Goal: Task Accomplishment & Management: Complete application form

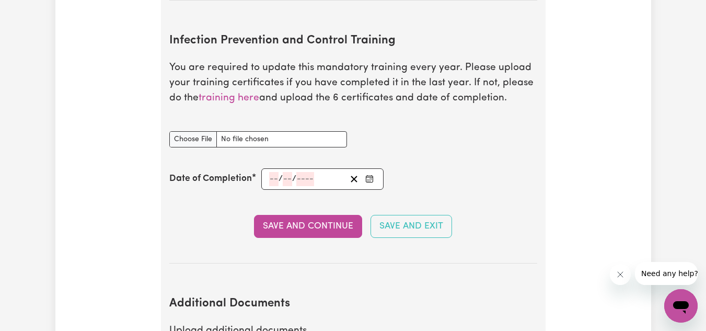
scroll to position [1559, 0]
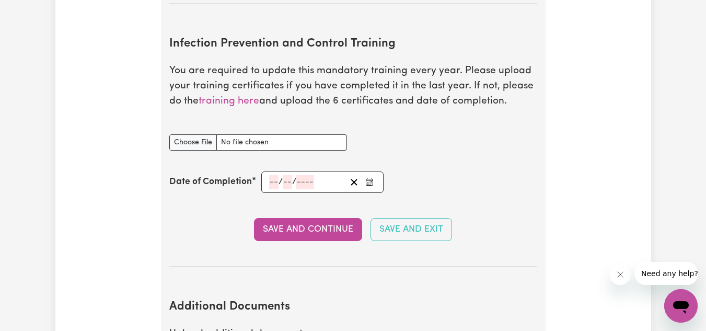
click at [280, 183] on span "/" at bounding box center [280, 181] width 4 height 9
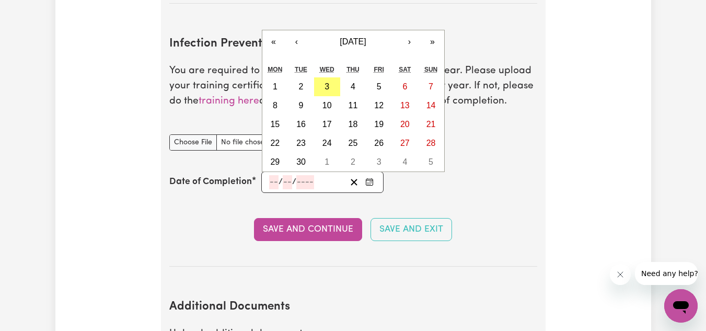
click at [269, 182] on input "number" at bounding box center [273, 182] width 9 height 14
click at [332, 84] on button "3" at bounding box center [327, 86] width 26 height 19
type input "[DATE]"
type input "3"
type input "9"
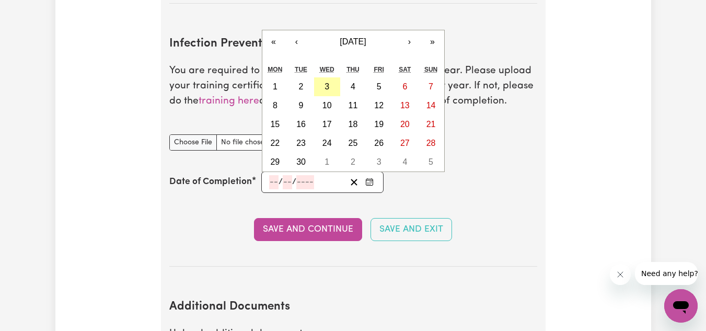
type input "2025"
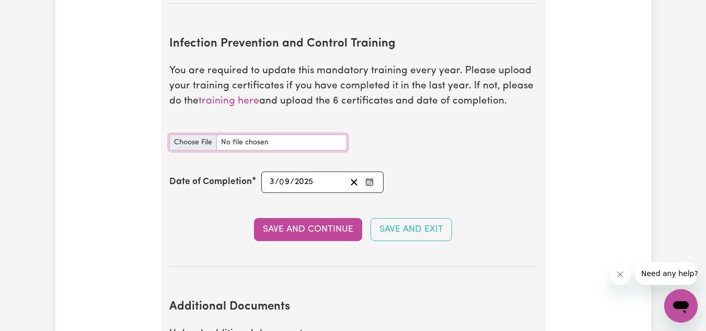
click at [189, 143] on input "Infection Prevention and Control Training document" at bounding box center [258, 142] width 178 height 16
type input "C:\fakepath\Waste Management.pdf"
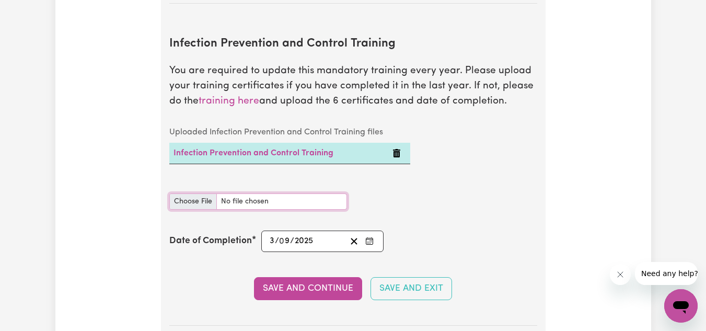
click at [199, 201] on input "Infection Prevention and Control Training document" at bounding box center [258, 201] width 178 height 16
type input "C:\fakepath\Chain of Infection.pdf"
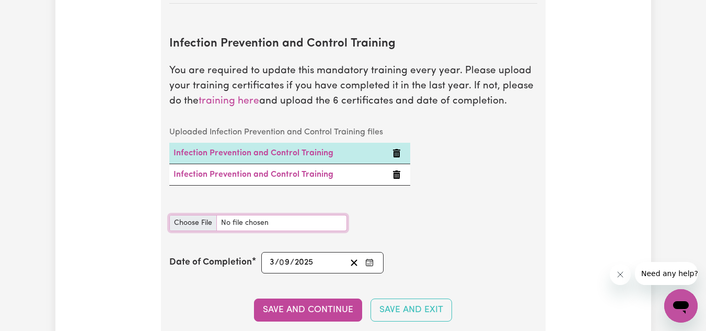
click at [193, 217] on input "Infection Prevention and Control Training document" at bounding box center [258, 223] width 178 height 16
type input "C:\fakepath\Cleaning.pdf"
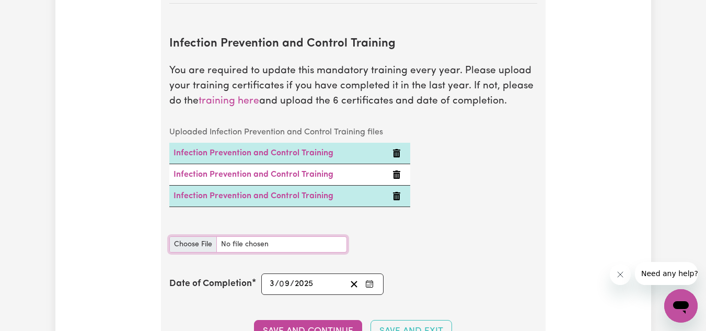
click at [188, 241] on input "Infection Prevention and Control Training document" at bounding box center [258, 244] width 178 height 16
type input "C:\fakepath\Hand Hygiene.pdf"
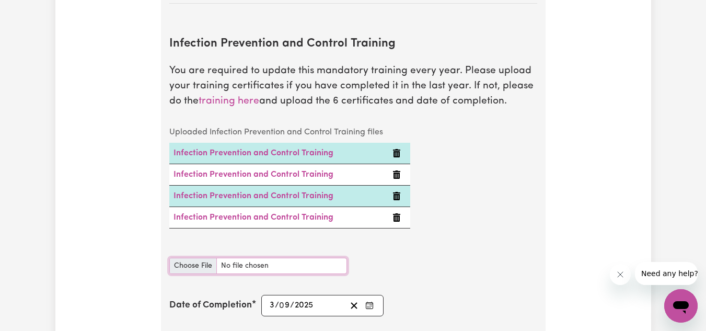
click at [186, 262] on input "Infection Prevention and Control Training document" at bounding box center [258, 266] width 178 height 16
type input "C:\fakepath\Outbreaks.pdf"
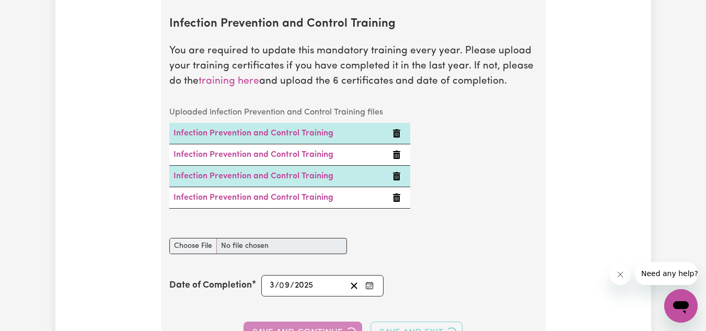
scroll to position [1580, 0]
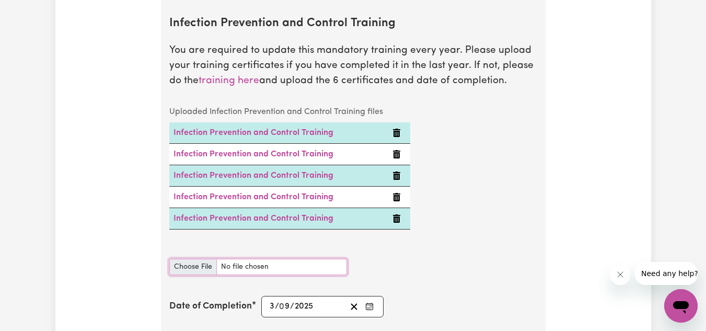
click at [192, 263] on input "Infection Prevention and Control Training document" at bounding box center [258, 267] width 178 height 16
type input "C:\fakepath\Personal Protective Equipment (PPE).pdf"
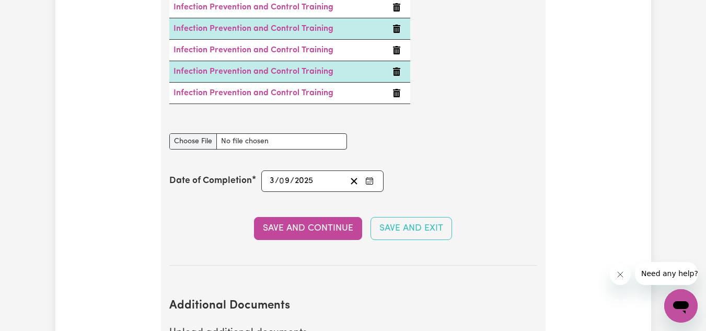
scroll to position [1729, 0]
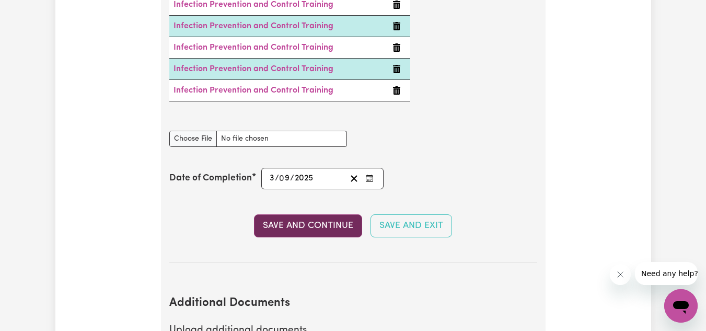
click at [296, 224] on button "Save and Continue" at bounding box center [308, 225] width 108 height 23
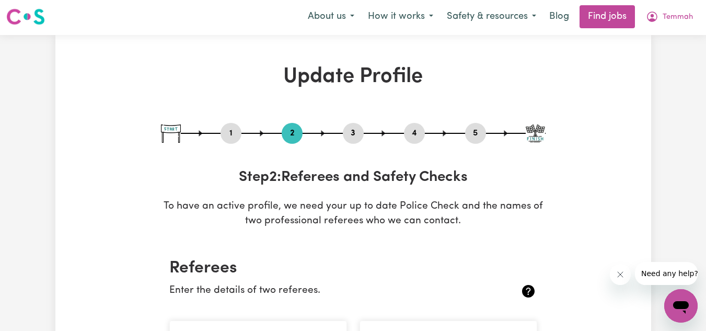
scroll to position [0, 0]
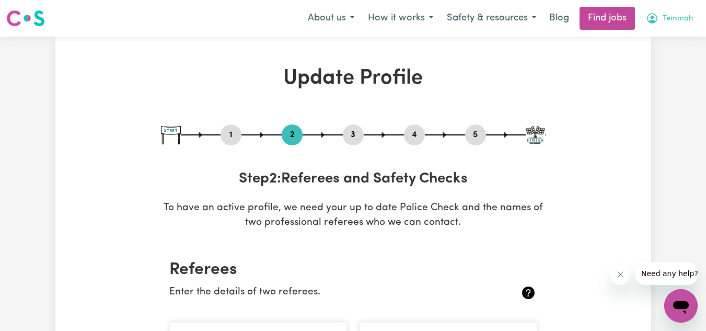
click at [657, 19] on icon "My Account" at bounding box center [652, 18] width 10 height 10
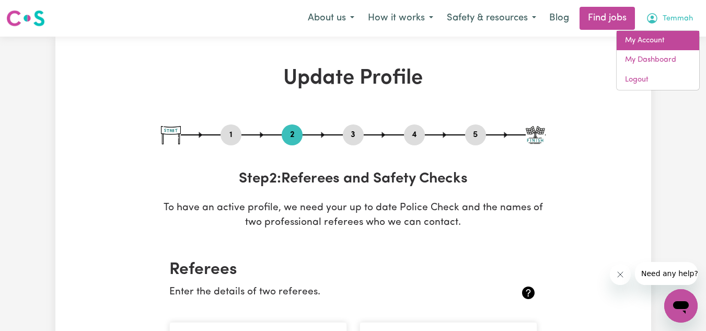
click at [653, 35] on link "My Account" at bounding box center [657, 41] width 83 height 20
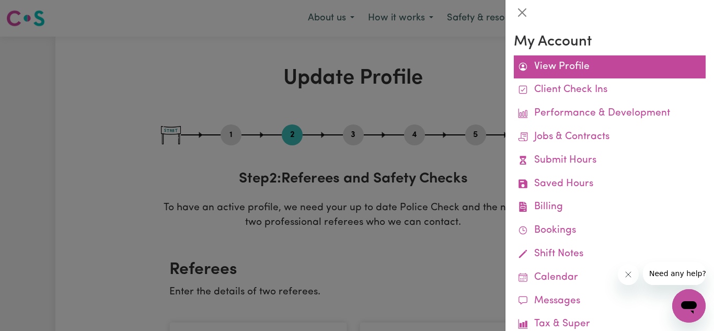
click at [550, 64] on link "View Profile" at bounding box center [609, 67] width 192 height 24
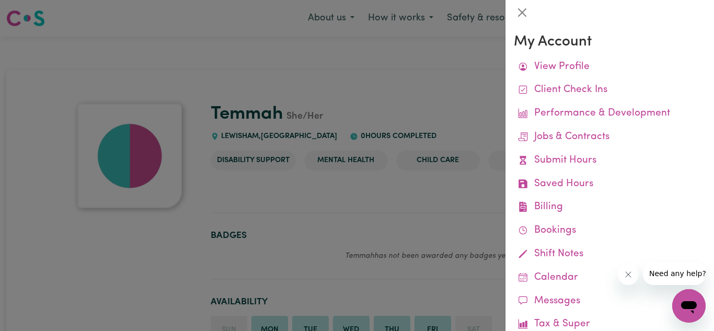
click at [383, 108] on div at bounding box center [357, 165] width 714 height 331
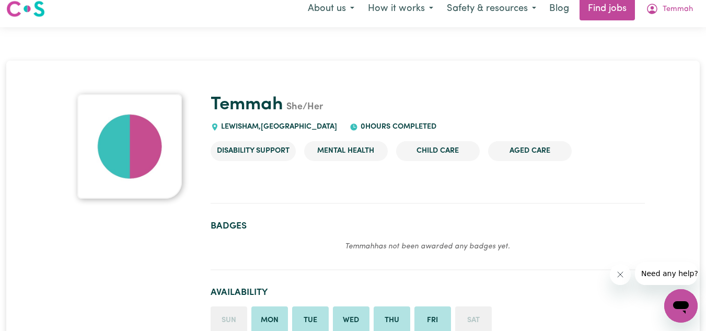
scroll to position [10, 0]
click at [360, 200] on section at bounding box center [428, 194] width 434 height 18
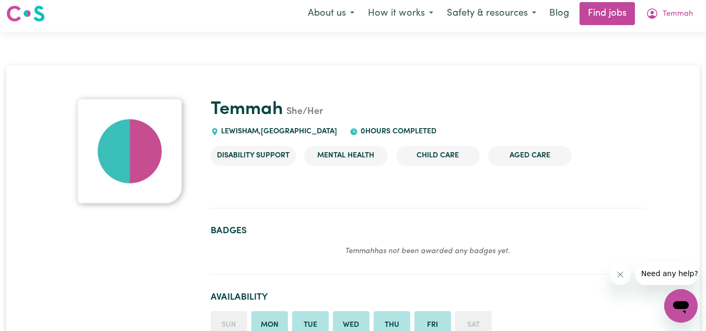
scroll to position [0, 0]
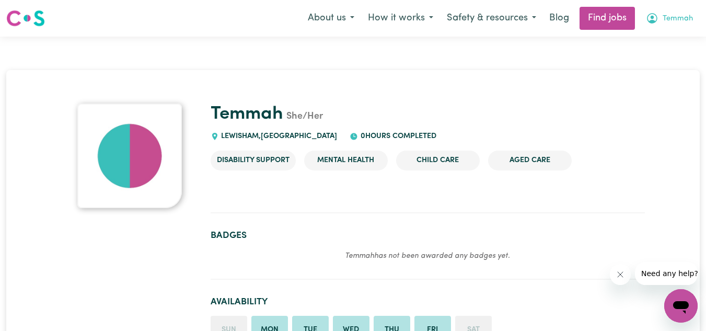
click at [657, 11] on button "Temmah" at bounding box center [669, 18] width 61 height 22
click at [657, 57] on link "My Dashboard" at bounding box center [657, 60] width 83 height 20
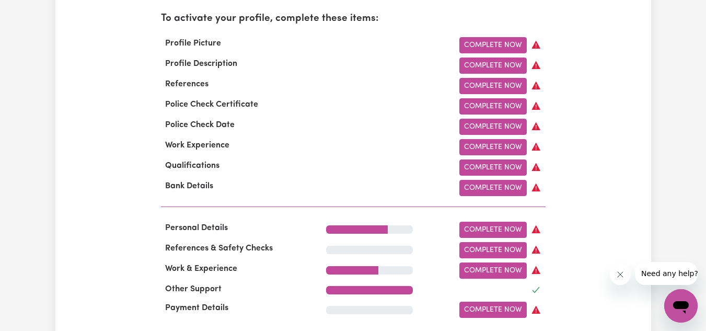
scroll to position [365, 0]
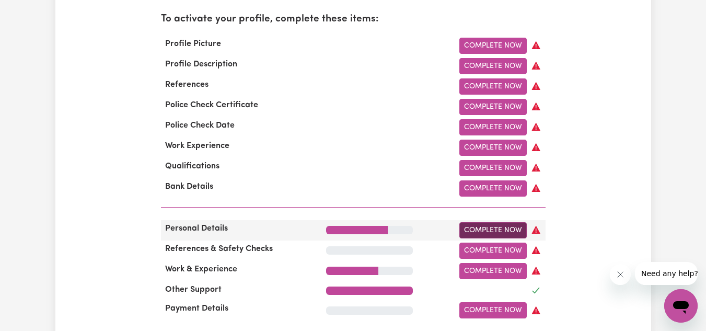
click at [494, 235] on link "Complete Now" at bounding box center [492, 230] width 67 height 16
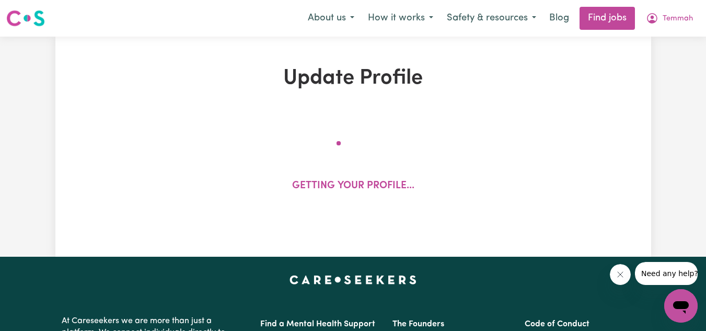
select select "[DEMOGRAPHIC_DATA]"
select select "[DEMOGRAPHIC_DATA] Citizen"
select select "Studying a healthcare related degree or qualification"
select select "37"
select select "40"
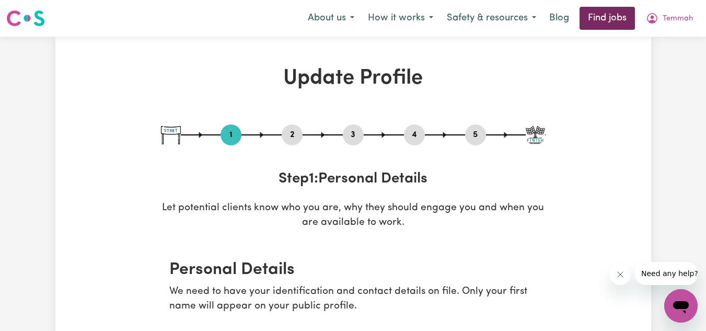
click at [605, 16] on link "Find jobs" at bounding box center [606, 18] width 55 height 23
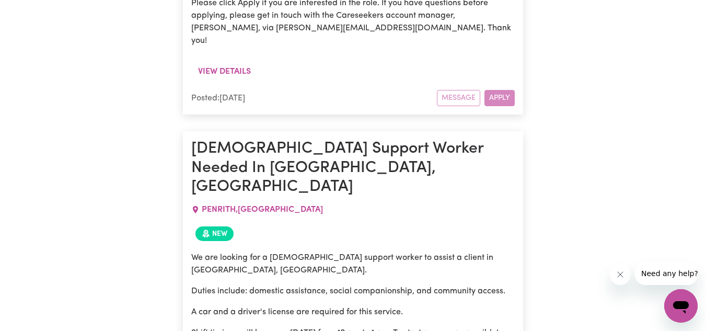
scroll to position [1221, 0]
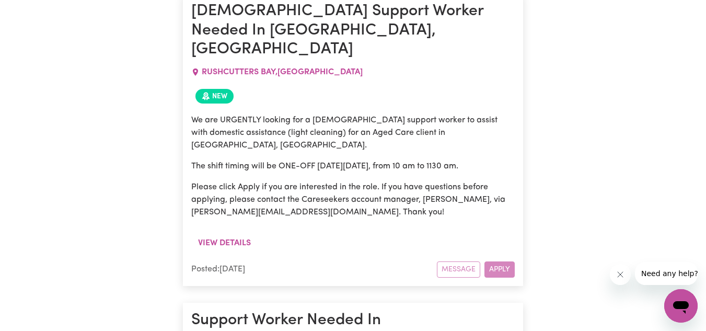
scroll to position [2082, 0]
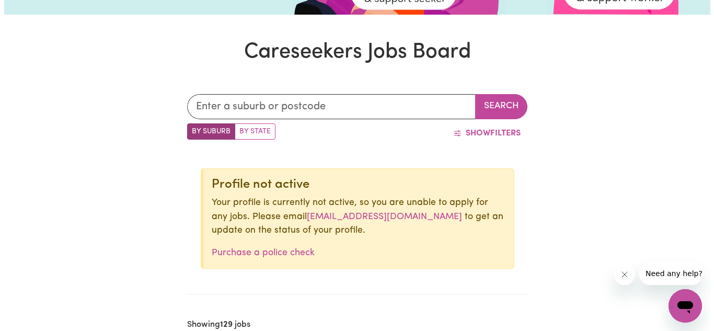
scroll to position [0, 0]
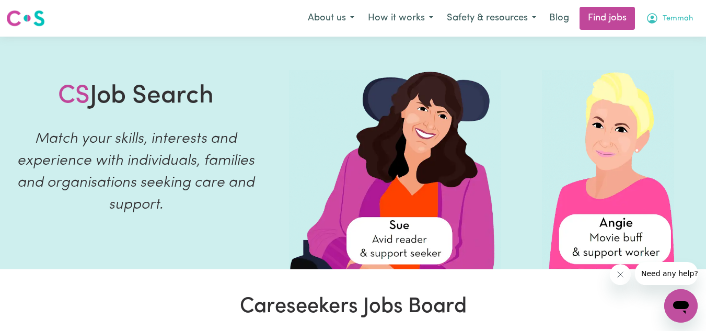
click at [669, 21] on span "Temmah" at bounding box center [677, 18] width 30 height 11
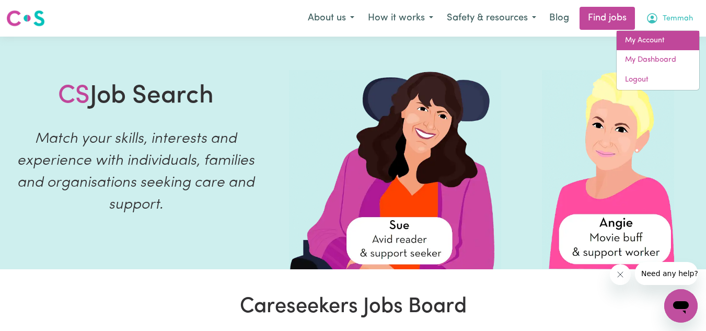
click at [651, 33] on link "My Account" at bounding box center [657, 41] width 83 height 20
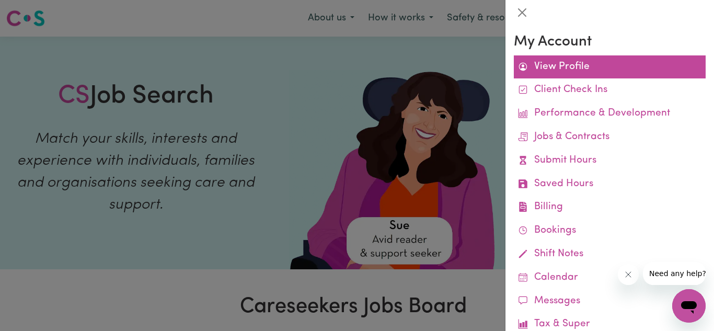
click at [574, 76] on link "View Profile" at bounding box center [609, 67] width 192 height 24
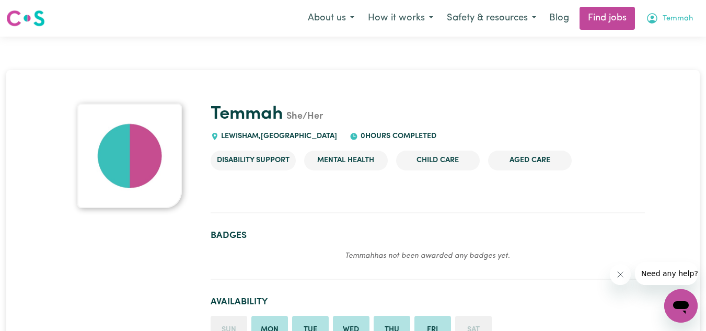
click at [666, 18] on span "Temmah" at bounding box center [677, 18] width 30 height 11
click at [480, 114] on h1 "Temmah She/Her" at bounding box center [428, 114] width 434 height 22
